Goal: Information Seeking & Learning: Learn about a topic

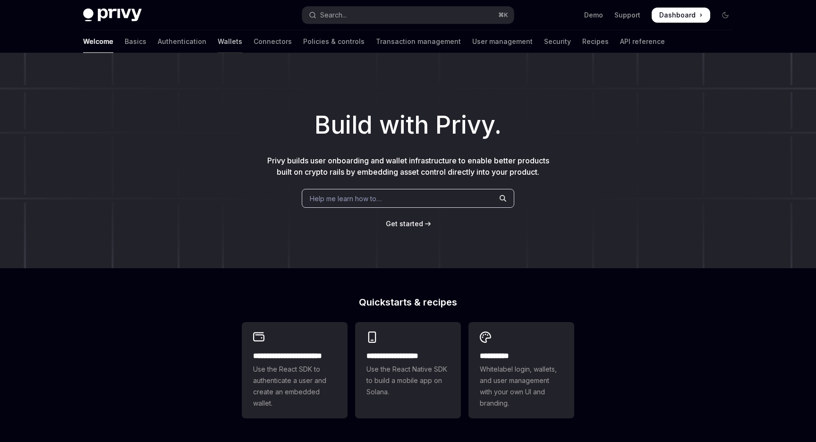
click at [218, 41] on link "Wallets" at bounding box center [230, 41] width 25 height 23
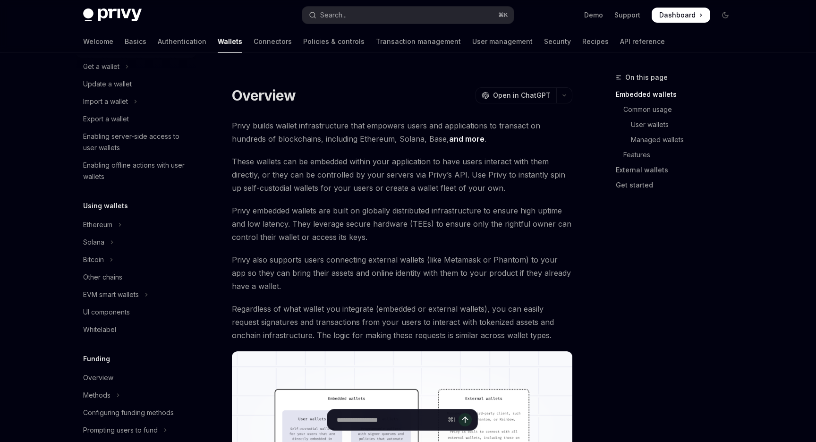
scroll to position [100, 0]
click at [134, 286] on button "EVM smart wallets" at bounding box center [136, 292] width 121 height 17
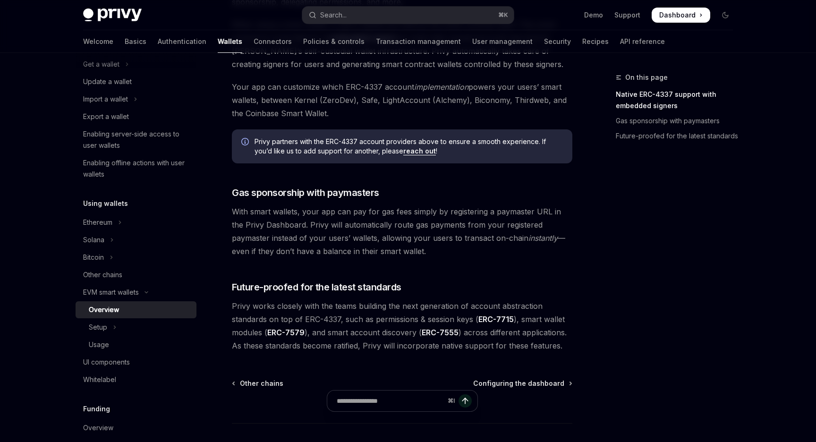
scroll to position [677, 0]
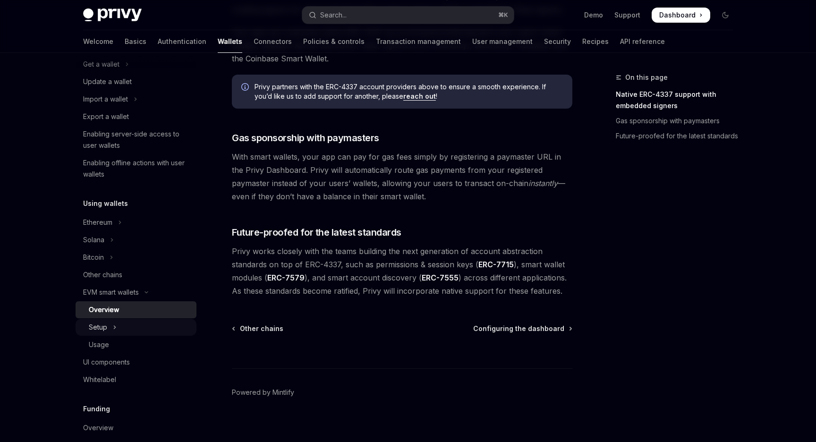
click at [126, 328] on button "Setup" at bounding box center [136, 327] width 121 height 17
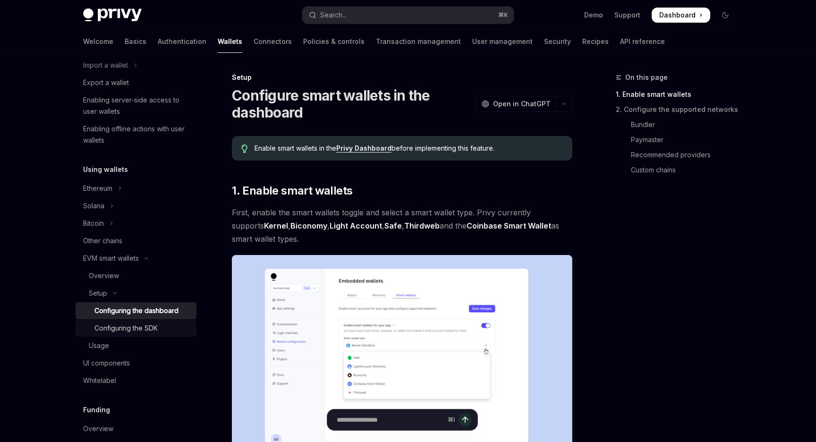
scroll to position [137, 0]
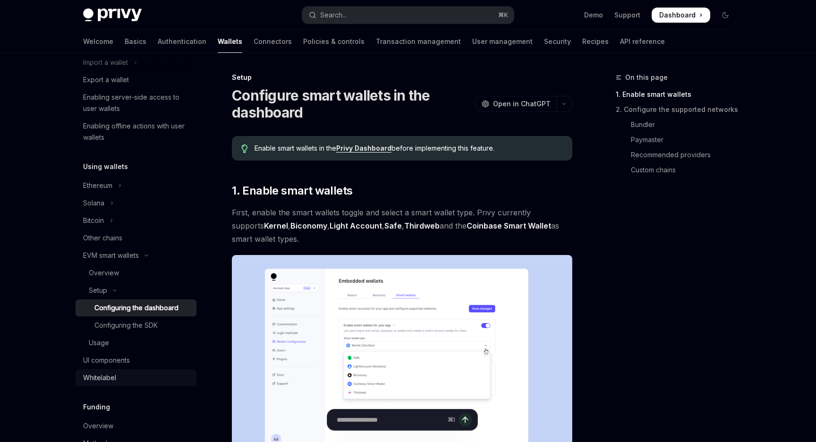
click at [122, 374] on div "Whitelabel" at bounding box center [137, 377] width 108 height 11
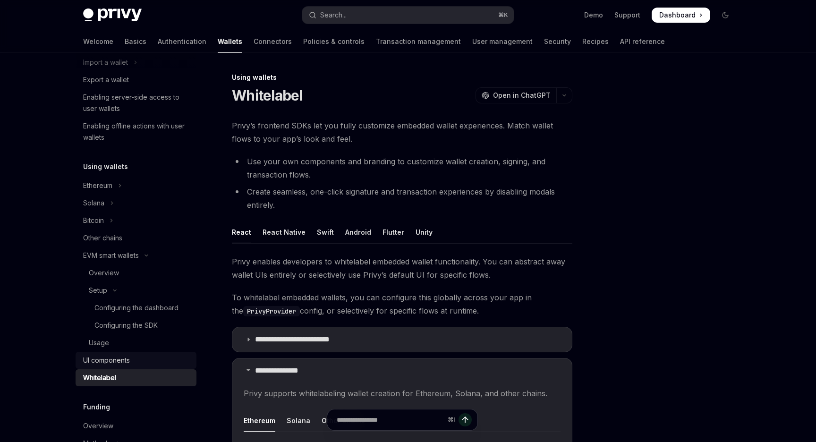
click at [130, 360] on div "UI components" at bounding box center [106, 360] width 47 height 11
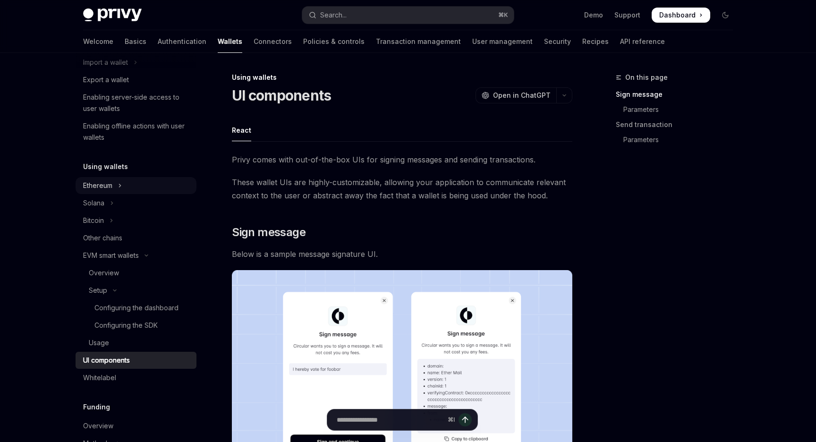
click at [126, 183] on button "Ethereum" at bounding box center [136, 185] width 121 height 17
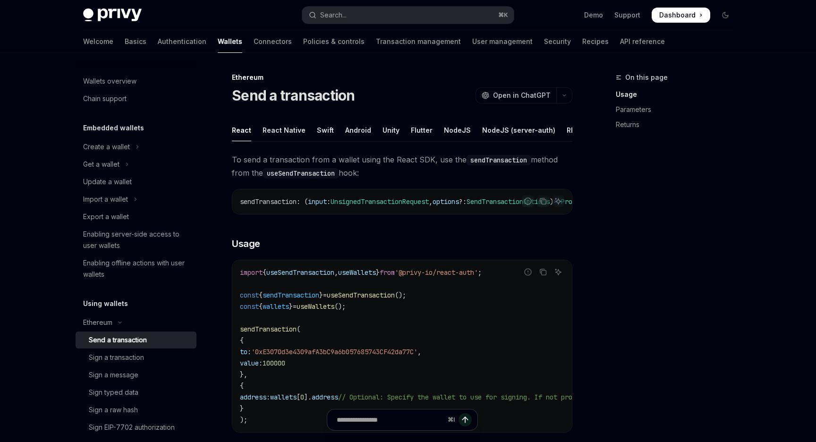
click at [120, 8] on img at bounding box center [112, 14] width 59 height 13
type textarea "*"
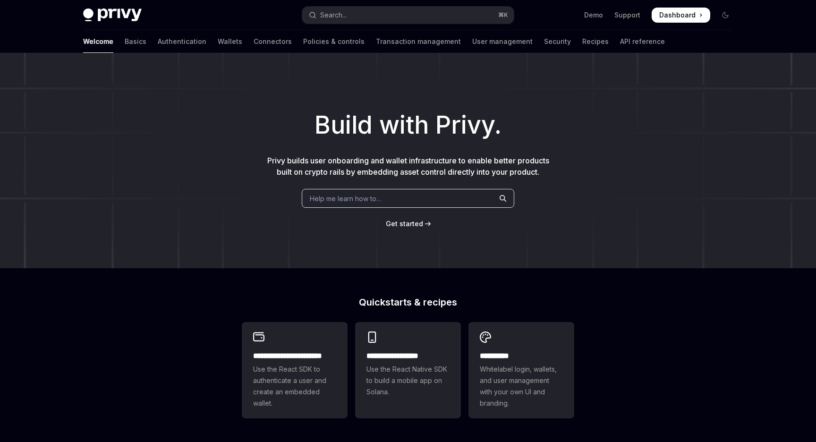
click at [679, 16] on span "Dashboard" at bounding box center [677, 14] width 36 height 9
